Goal: Task Accomplishment & Management: Manage account settings

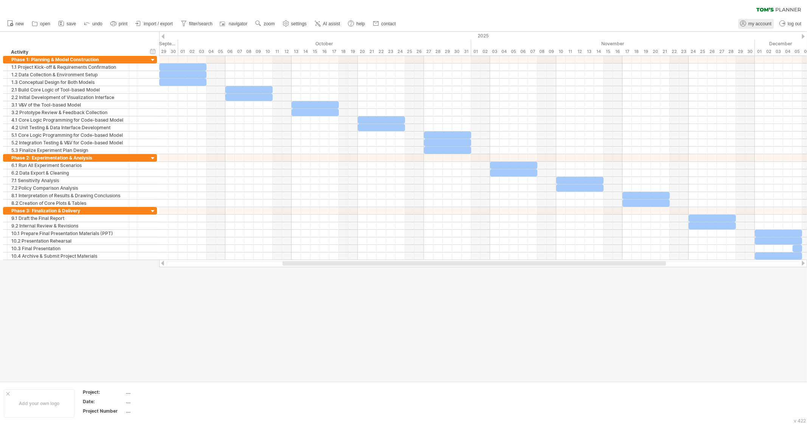
click at [762, 27] on link "my account" at bounding box center [756, 24] width 36 height 10
type input "**********"
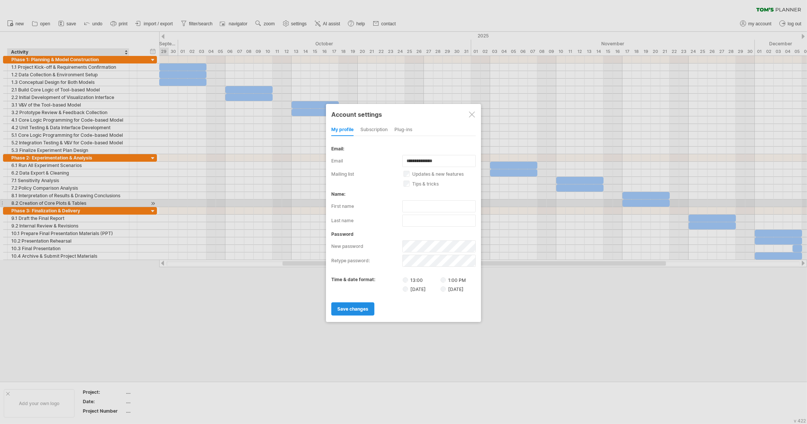
click at [338, 312] on link "save changes" at bounding box center [352, 309] width 43 height 13
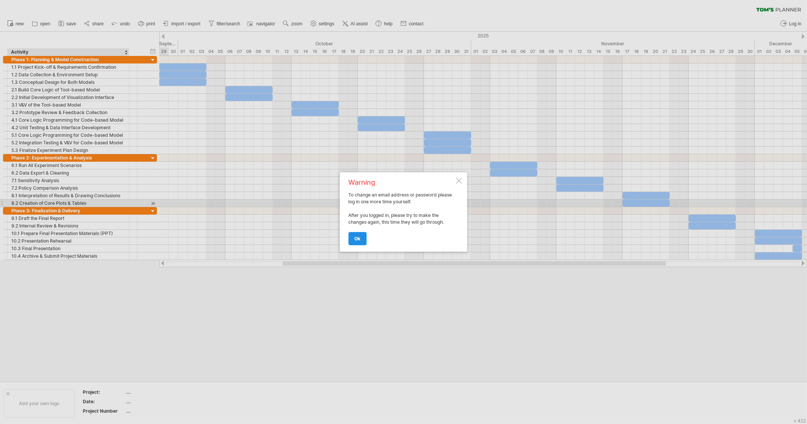
click at [355, 241] on span "ok" at bounding box center [358, 239] width 6 height 6
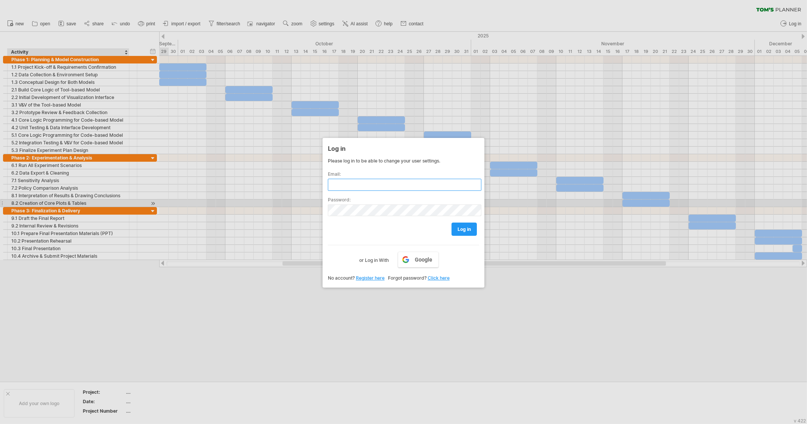
click at [373, 184] on input "text" at bounding box center [405, 185] width 154 height 12
type input "**********"
click at [465, 227] on span "log in" at bounding box center [464, 230] width 13 height 6
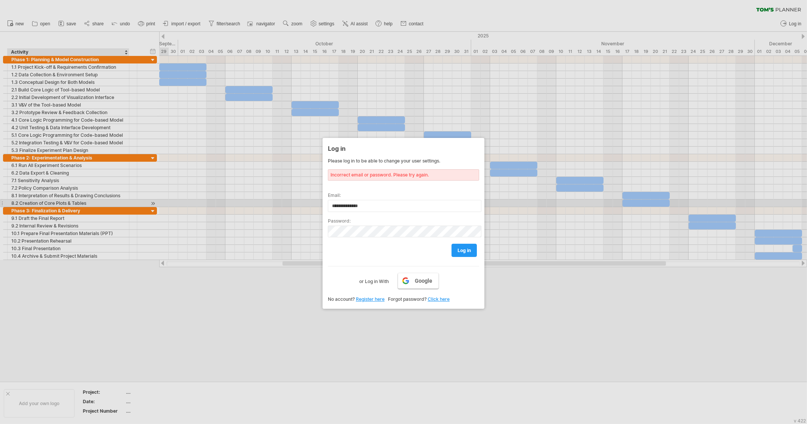
click at [416, 281] on span "Google" at bounding box center [423, 281] width 17 height 6
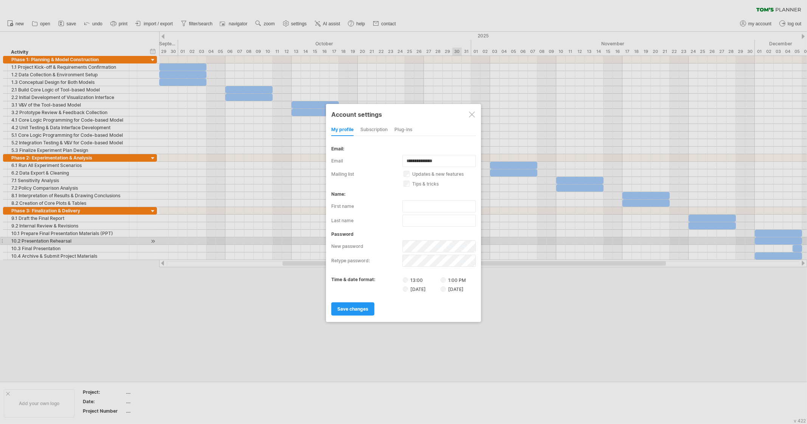
click at [516, 0] on div at bounding box center [403, 212] width 807 height 424
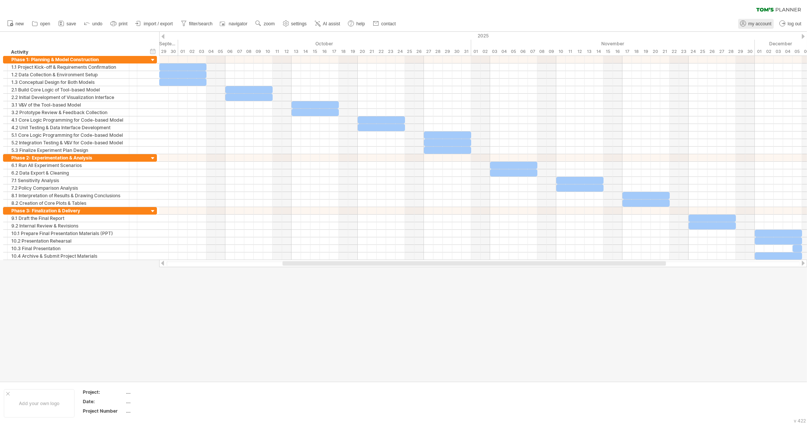
click at [758, 25] on span "my account" at bounding box center [760, 23] width 23 height 5
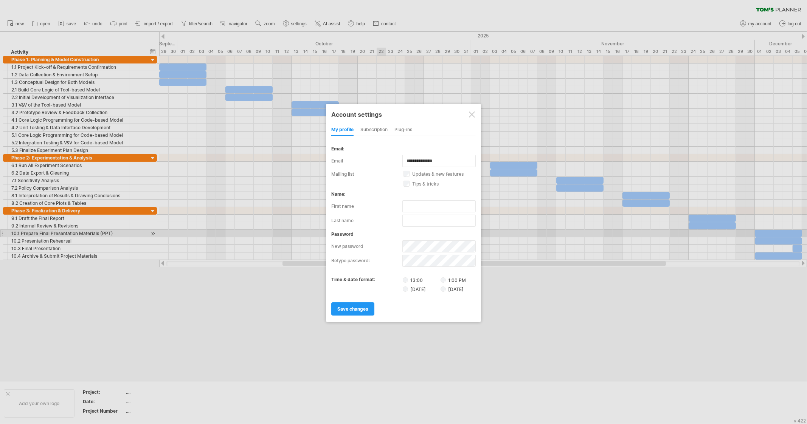
click at [410, 172] on label "updates & new features" at bounding box center [444, 174] width 81 height 6
click at [362, 304] on link "save changes" at bounding box center [352, 309] width 43 height 13
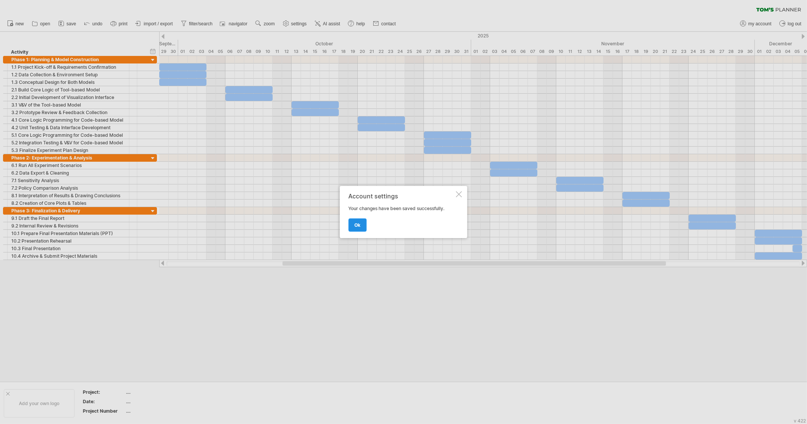
click at [355, 226] on span "ok" at bounding box center [358, 225] width 6 height 6
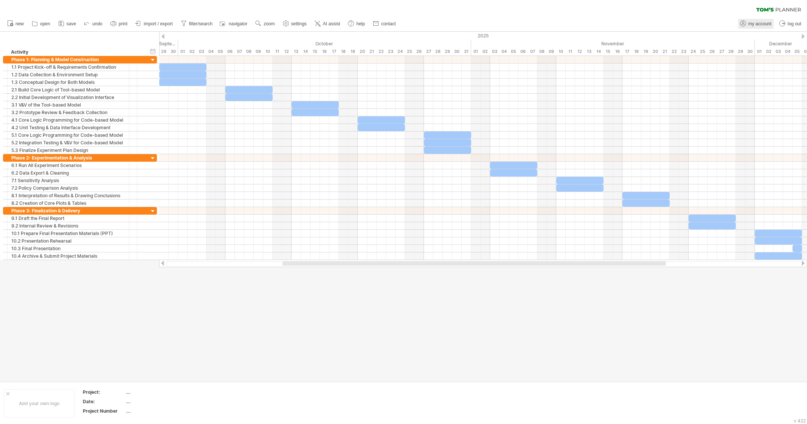
click at [752, 22] on span "my account" at bounding box center [760, 23] width 23 height 5
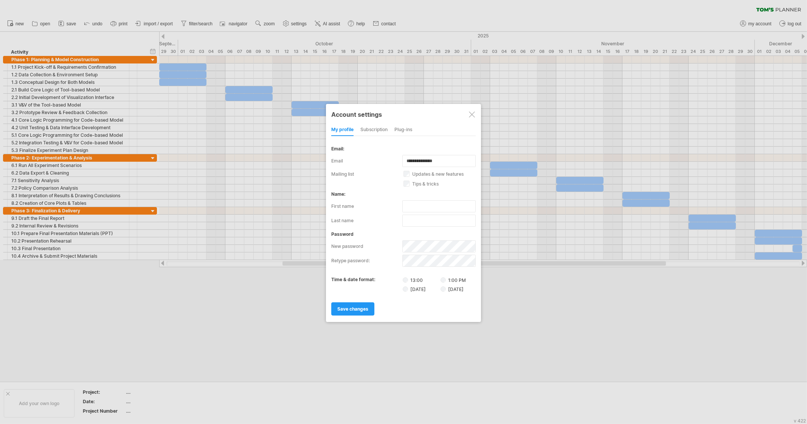
click at [471, 113] on div at bounding box center [472, 115] width 6 height 6
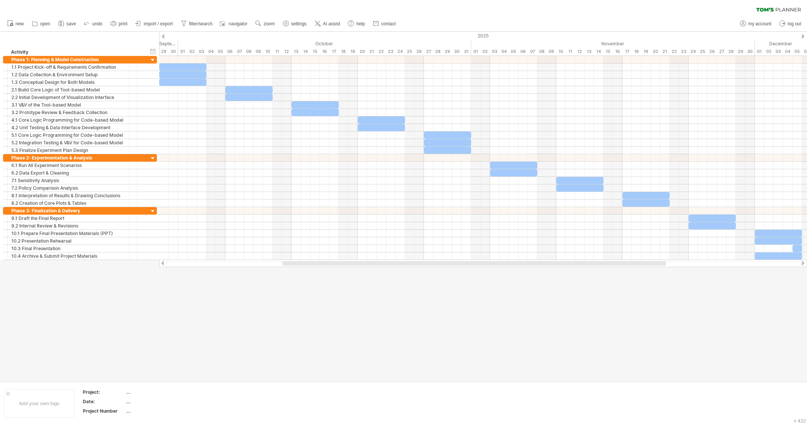
click at [781, 10] on icon at bounding box center [779, 10] width 45 height 4
